Goal: Information Seeking & Learning: Find specific fact

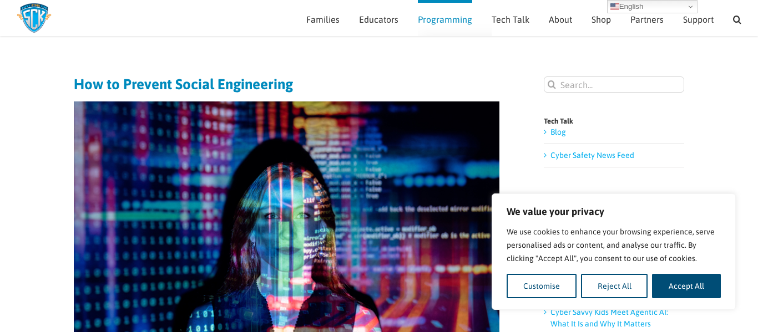
scroll to position [19, 0]
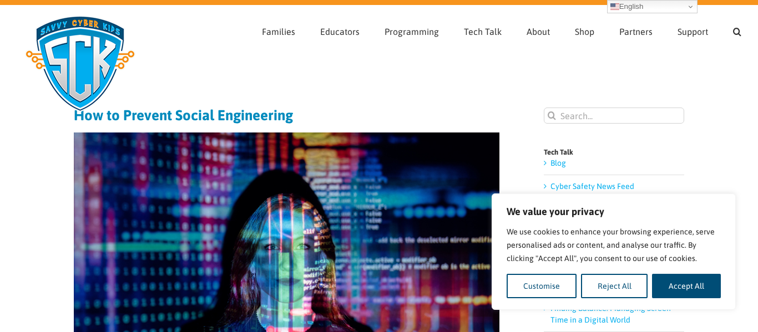
click at [579, 117] on input "Search for:" at bounding box center [614, 116] width 140 height 16
type input "impersonasation"
click at [544, 108] on input "" at bounding box center [552, 116] width 16 height 16
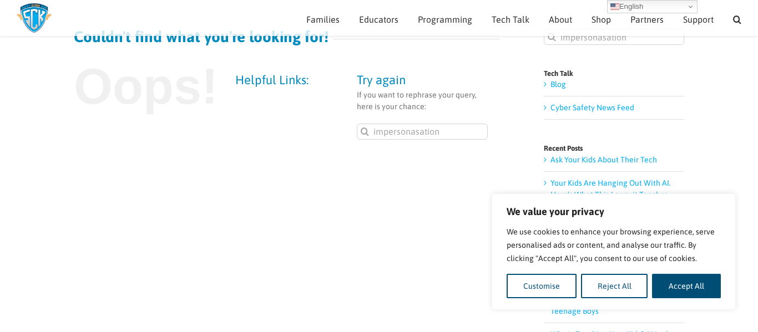
scroll to position [86, 0]
click at [417, 133] on input "impersonasation" at bounding box center [422, 131] width 131 height 16
type input "impersonaation"
click at [357, 123] on input "" at bounding box center [365, 131] width 16 height 16
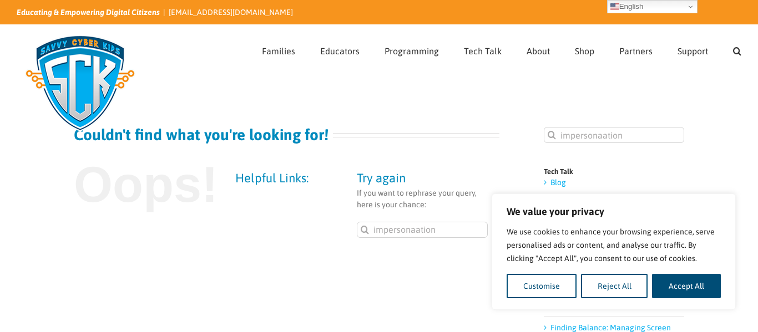
click at [414, 233] on input "impersonaation" at bounding box center [422, 230] width 131 height 16
type input "impersonation"
click at [357, 222] on input "" at bounding box center [365, 230] width 16 height 16
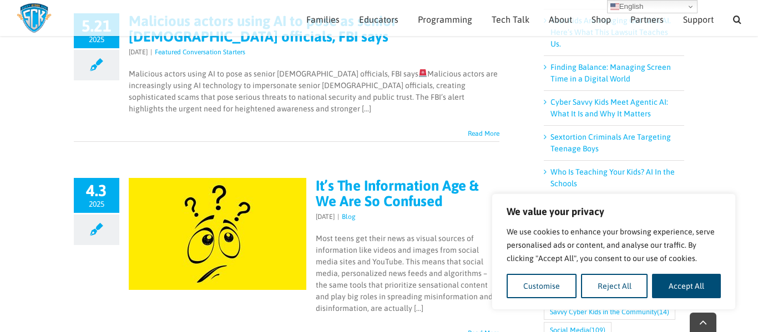
scroll to position [248, 0]
